Goal: Information Seeking & Learning: Learn about a topic

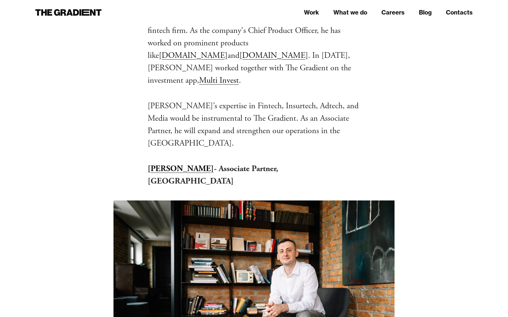
scroll to position [931, 0]
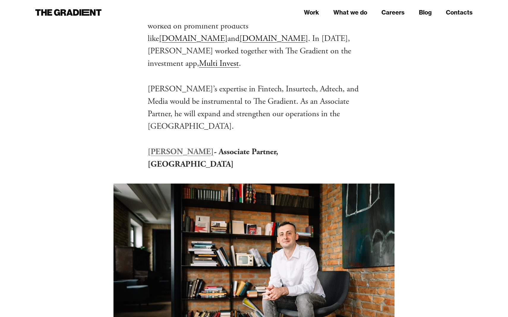
click at [190, 147] on strong "[PERSON_NAME]" at bounding box center [181, 152] width 66 height 11
click at [321, 92] on p "[PERSON_NAME]’s expertise in Fintech, Insurtech, Adtech, and Media would be ins…" at bounding box center [254, 108] width 213 height 50
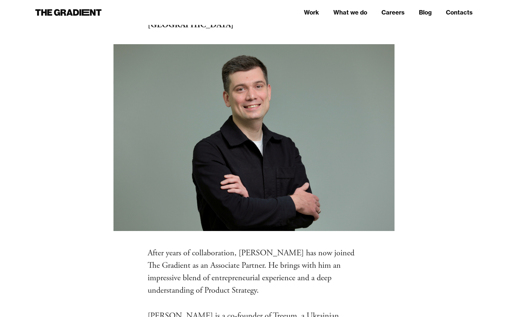
scroll to position [543, 0]
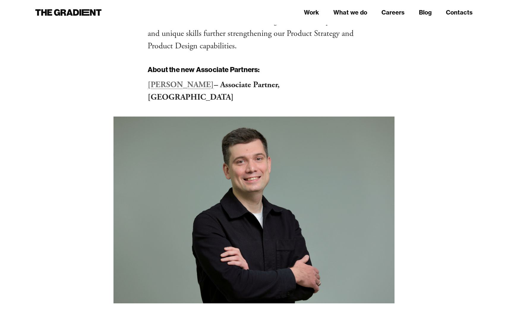
click at [188, 83] on strong "Sergei Vinderskykh" at bounding box center [181, 85] width 66 height 11
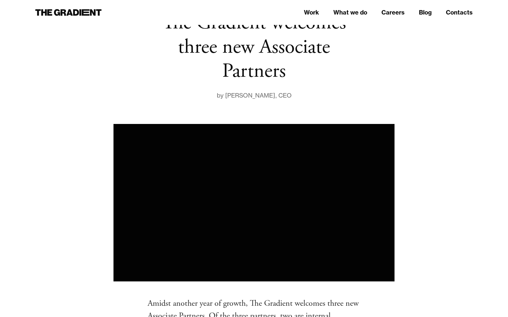
scroll to position [0, 0]
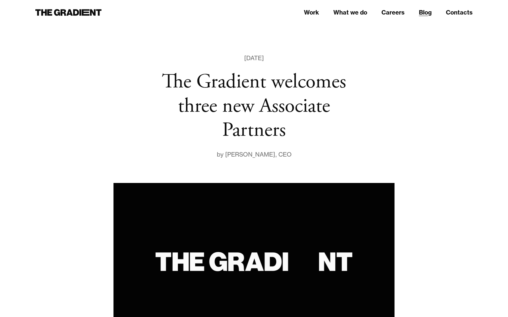
click at [428, 13] on link "Blog" at bounding box center [425, 12] width 13 height 9
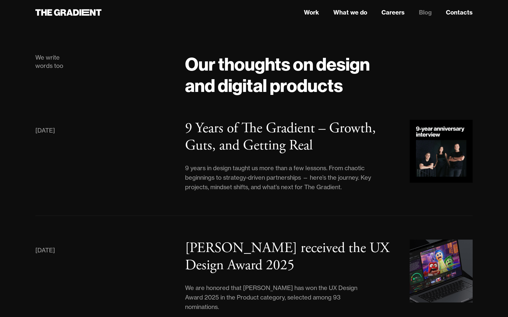
click at [188, 69] on h1 "Our thoughts on design and digital products" at bounding box center [328, 74] width 287 height 43
click at [340, 13] on link "What we do" at bounding box center [350, 12] width 34 height 9
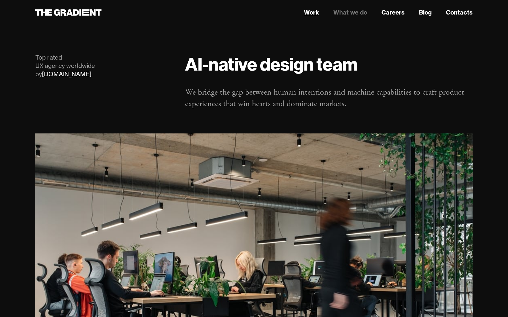
click at [315, 11] on link "Work" at bounding box center [311, 12] width 15 height 9
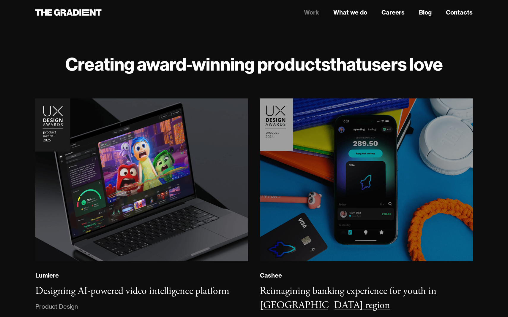
click at [392, 220] on img at bounding box center [366, 180] width 217 height 166
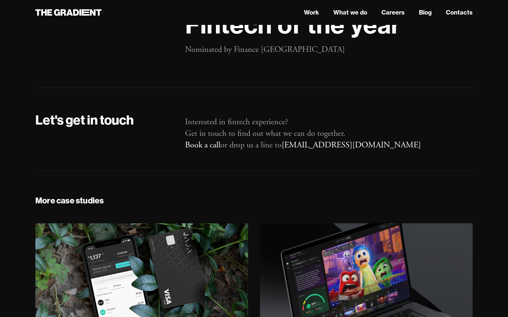
scroll to position [11936, 0]
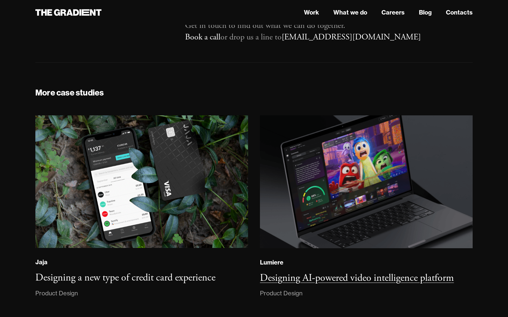
click at [407, 272] on h3 "Designing AI-powered video intelligence platform" at bounding box center [357, 278] width 194 height 13
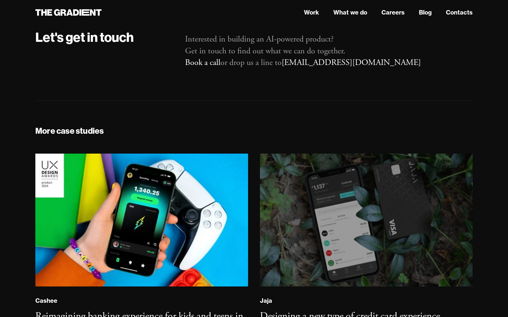
scroll to position [4090, 0]
